Goal: Navigation & Orientation: Go to known website

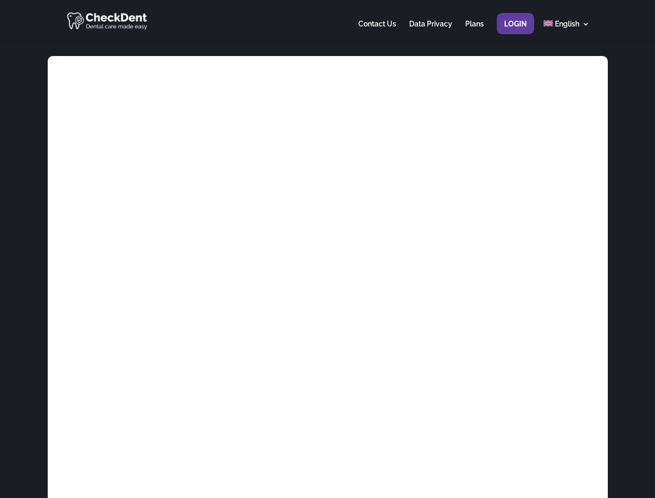
click at [327, 20] on div at bounding box center [327, 20] width 524 height 40
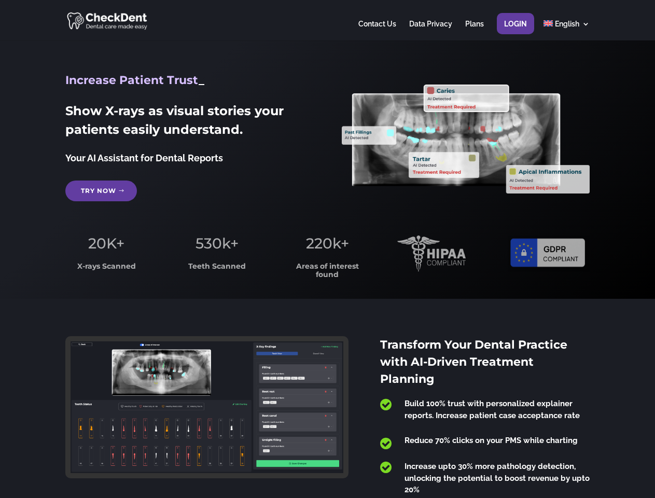
click at [327, 249] on span "220k+" at bounding box center [327, 244] width 43 height 18
click at [327, 20] on div at bounding box center [327, 20] width 524 height 40
